Goal: Transaction & Acquisition: Book appointment/travel/reservation

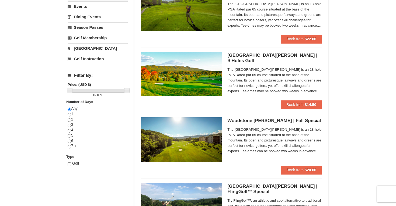
scroll to position [138, 0]
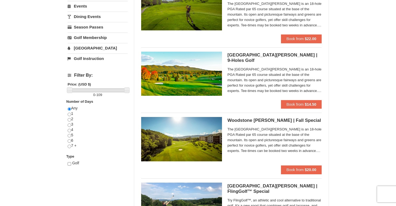
click at [70, 162] on input "checkbox" at bounding box center [69, 163] width 3 height 3
checkbox input "true"
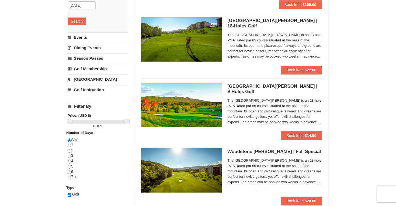
scroll to position [105, 0]
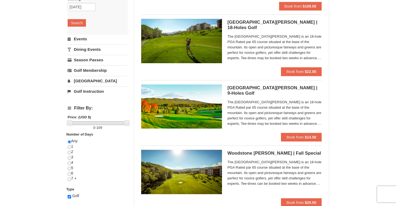
click at [69, 178] on input "radio" at bounding box center [69, 179] width 3 height 3
radio input "true"
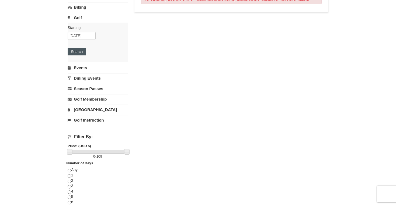
scroll to position [71, 0]
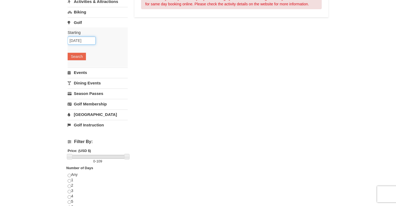
click at [79, 41] on input "[DATE]" at bounding box center [82, 41] width 28 height 8
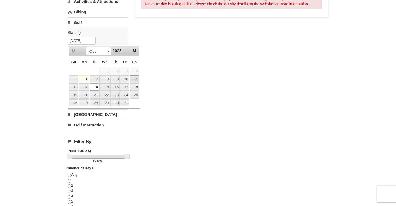
click at [135, 79] on link "11" at bounding box center [134, 79] width 9 height 8
type input "10/11/2025"
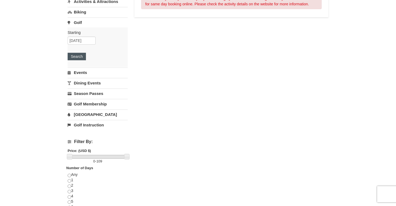
click at [79, 56] on button "Search" at bounding box center [77, 57] width 18 height 8
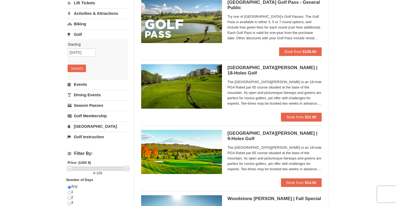
scroll to position [59, 0]
click at [97, 138] on link "Golf Instruction" at bounding box center [98, 137] width 60 height 10
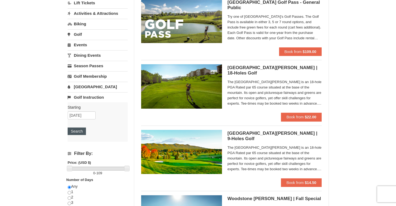
click at [80, 134] on button "Search" at bounding box center [77, 132] width 18 height 8
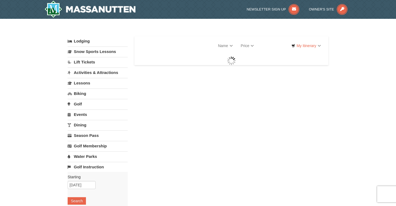
select select "10"
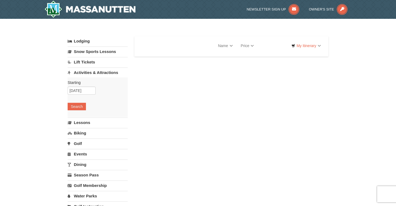
select select "10"
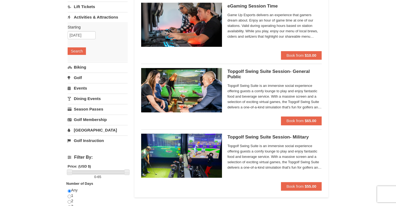
scroll to position [46, 0]
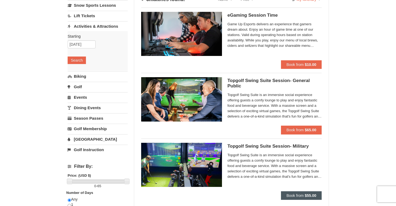
click at [289, 196] on span "Book from" at bounding box center [294, 196] width 17 height 4
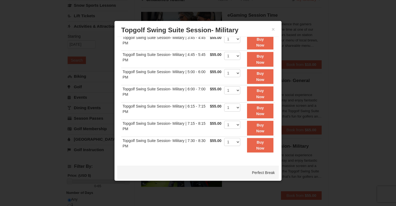
scroll to position [108, 0]
click at [274, 29] on button "×" at bounding box center [272, 29] width 3 height 5
